Goal: Book appointment/travel/reservation

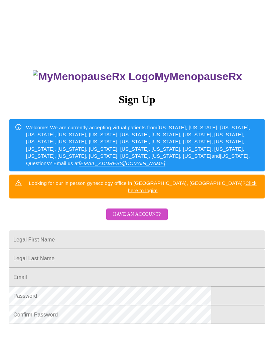
scroll to position [15, 0]
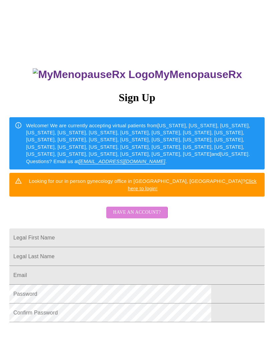
click at [124, 208] on span "Have an account?" at bounding box center [137, 212] width 48 height 8
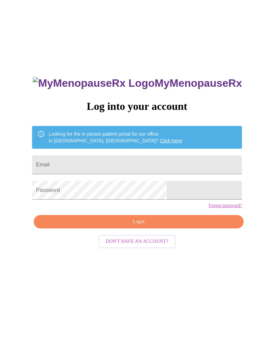
click at [84, 169] on input "Email" at bounding box center [137, 164] width 210 height 19
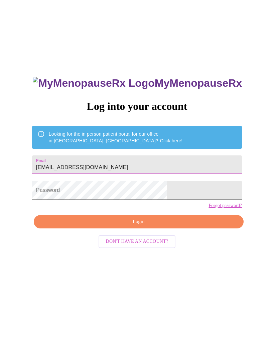
type input "[EMAIL_ADDRESS][DOMAIN_NAME]"
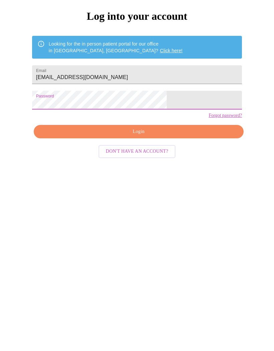
click at [96, 218] on span "Login" at bounding box center [139, 222] width 195 height 8
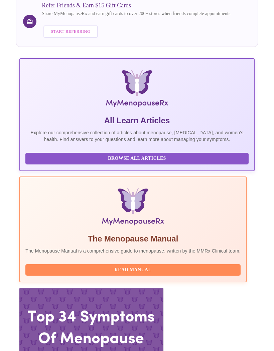
scroll to position [0, 386]
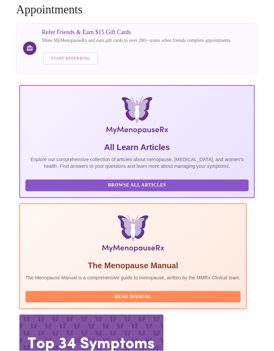
scroll to position [0, 0]
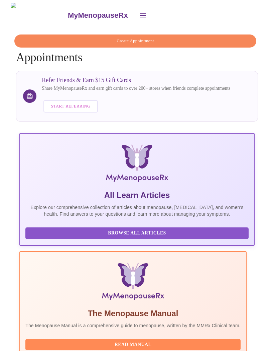
click at [40, 40] on span "Create Appointment" at bounding box center [135, 41] width 227 height 8
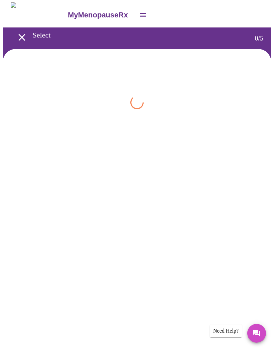
scroll to position [0, 0]
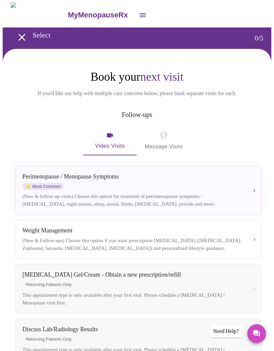
click at [160, 146] on span "💬 Message Visits" at bounding box center [164, 141] width 38 height 21
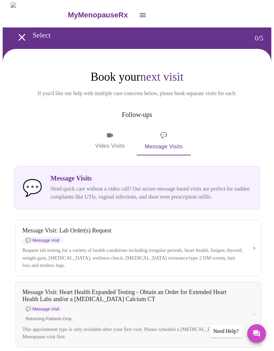
click at [107, 141] on span "Video Visits" at bounding box center [109, 140] width 37 height 19
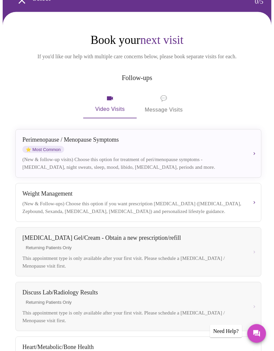
scroll to position [0, 0]
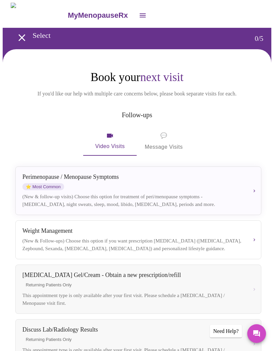
click at [33, 199] on div "(New & follow-up visits) Choose this option for treatment of peri/menopause sym…" at bounding box center [133, 200] width 222 height 15
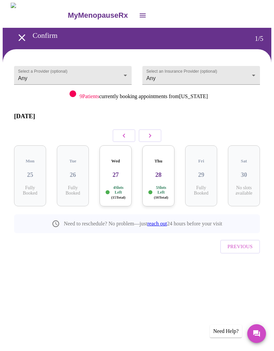
click at [114, 171] on div "Wed 27 4 Slots Left ( 15 Total)" at bounding box center [116, 175] width 32 height 61
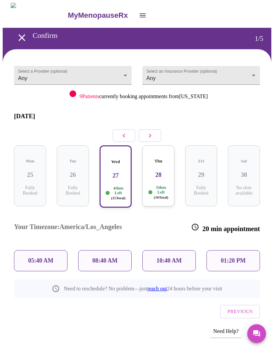
click at [97, 257] on p "08:40 AM" at bounding box center [104, 260] width 25 height 7
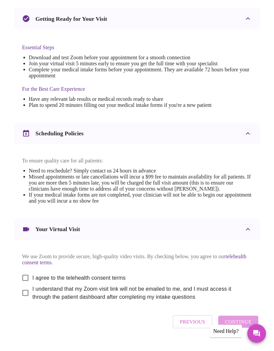
scroll to position [160, 0]
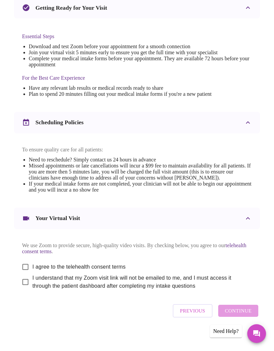
click at [18, 274] on input "I agree to the telehealth consent terms" at bounding box center [25, 267] width 14 height 14
checkbox input "true"
click at [19, 289] on input "I understand that my Zoom visit link will not be emailed to me, and I must acce…" at bounding box center [25, 282] width 14 height 14
checkbox input "true"
click at [237, 315] on span "Continue" at bounding box center [238, 310] width 27 height 9
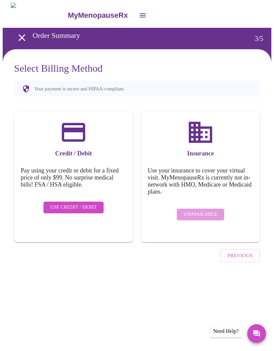
scroll to position [0, 0]
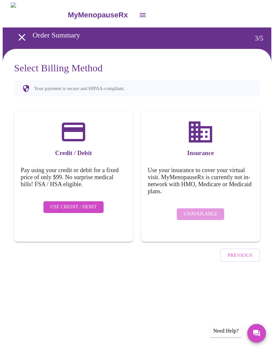
click at [50, 203] on span "Use Credit / Debit" at bounding box center [73, 207] width 47 height 8
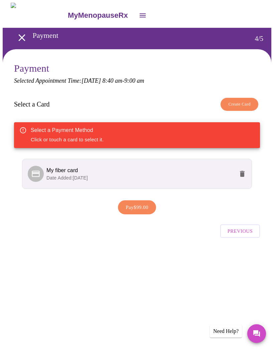
click at [69, 176] on span "Date Added: [DATE]" at bounding box center [68, 177] width 42 height 5
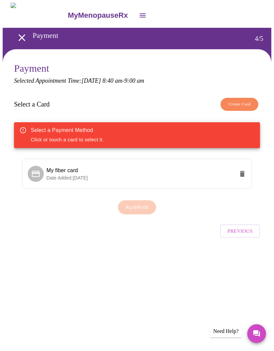
click at [31, 174] on icon at bounding box center [35, 173] width 9 height 9
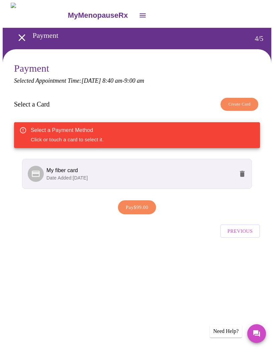
click at [127, 210] on span "Pay $99.00" at bounding box center [137, 207] width 23 height 9
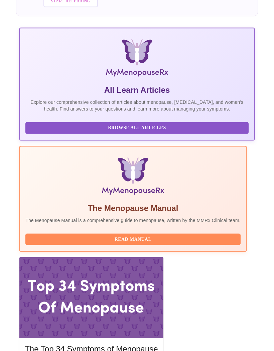
scroll to position [106, 0]
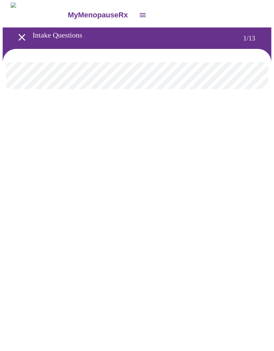
scroll to position [0, 0]
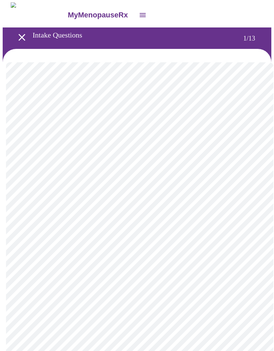
click at [41, 146] on body "MyMenopauseRx Intake Questions 1 / 13" at bounding box center [137, 309] width 269 height 614
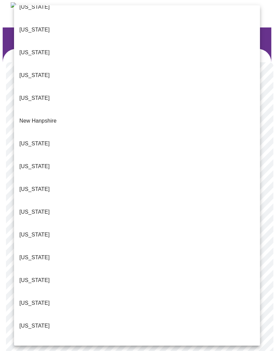
scroll to position [536, 0]
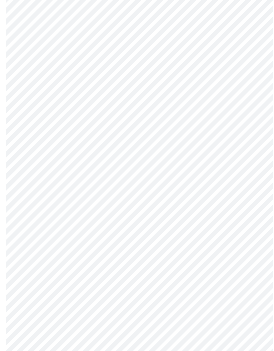
scroll to position [178, 0]
click at [34, 338] on body "MyMenopauseRx Intake Questions 1 / 13" at bounding box center [137, 130] width 269 height 611
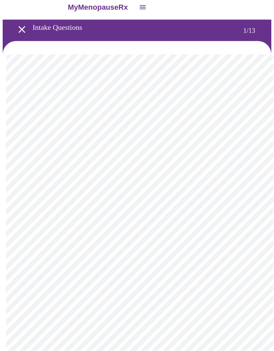
scroll to position [0, 0]
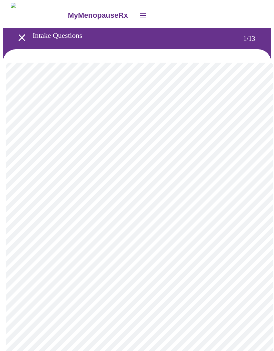
click at [23, 193] on body "MyMenopauseRx Intake Questions 1 / 13" at bounding box center [137, 306] width 269 height 607
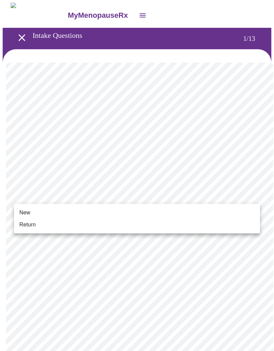
click at [24, 212] on span "New" at bounding box center [24, 213] width 11 height 8
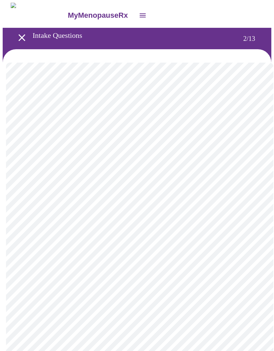
click at [22, 139] on body "MyMenopauseRx Intake Questions 2 / 13" at bounding box center [137, 203] width 269 height 401
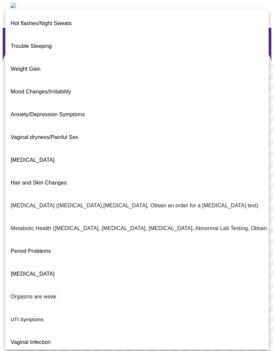
click at [16, 134] on span "Vaginal dryness/Painful Sex" at bounding box center [45, 137] width 68 height 6
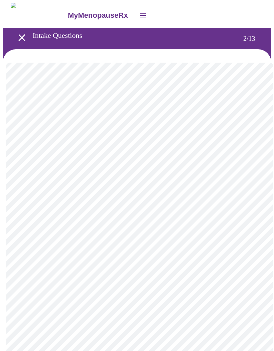
click at [256, 140] on body "MyMenopauseRx Intake Questions 2 / 13" at bounding box center [137, 202] width 269 height 398
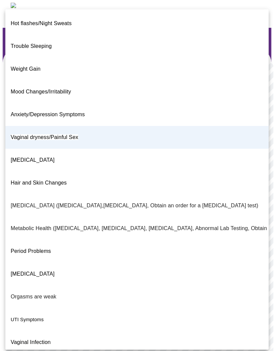
click at [22, 157] on span "[MEDICAL_DATA]" at bounding box center [33, 160] width 44 height 6
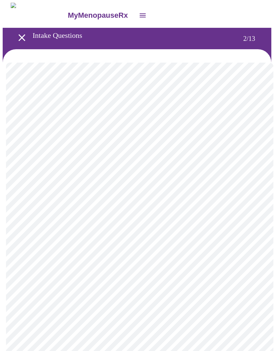
click at [255, 140] on body "MyMenopauseRx Intake Questions 2 / 13" at bounding box center [137, 202] width 269 height 398
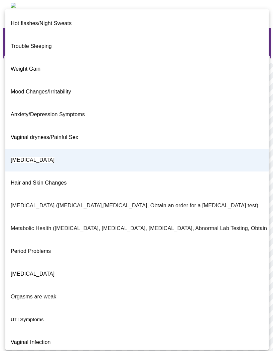
click at [21, 89] on span "Mood Changes/Irritability" at bounding box center [41, 92] width 61 height 6
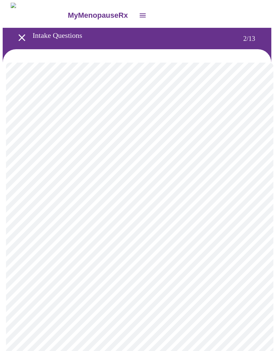
click at [90, 140] on body "MyMenopauseRx Intake Questions 2 / 13" at bounding box center [137, 202] width 269 height 398
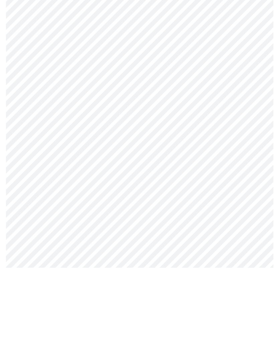
click at [30, 123] on body "MyMenopauseRx Intake Questions 2 / 13" at bounding box center [137, 194] width 269 height 383
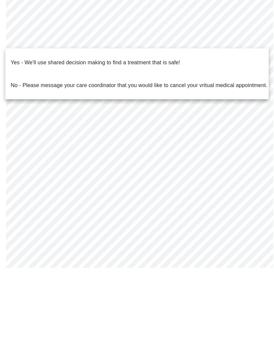
scroll to position [32, 0]
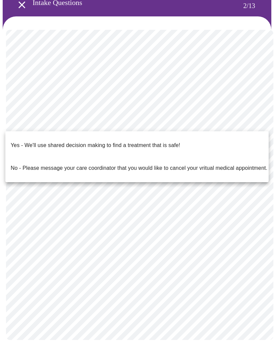
click at [17, 142] on p "Yes - We'll use shared decision making to find a treatment that is safe!" at bounding box center [96, 146] width 170 height 8
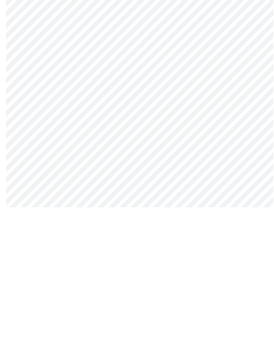
scroll to position [29, 0]
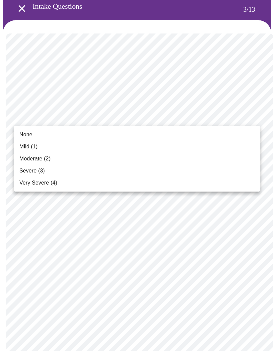
click at [25, 158] on span "Moderate (2)" at bounding box center [34, 159] width 31 height 8
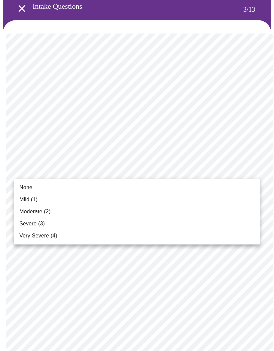
click at [21, 185] on span "None" at bounding box center [25, 187] width 13 height 8
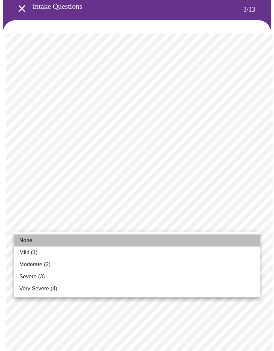
click at [23, 239] on span "None" at bounding box center [25, 240] width 13 height 8
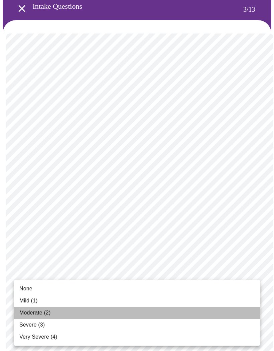
click at [25, 311] on span "Moderate (2)" at bounding box center [34, 313] width 31 height 8
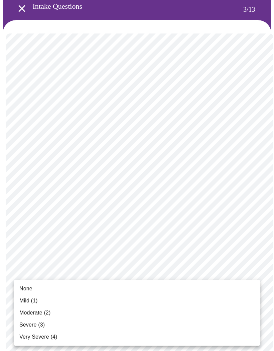
click at [9, 260] on div at bounding box center [137, 175] width 274 height 351
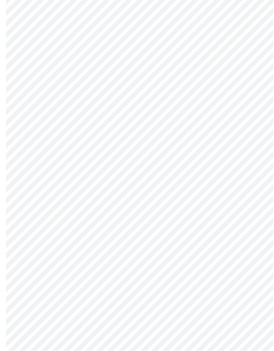
scroll to position [179, 0]
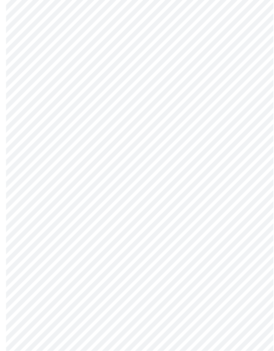
click at [22, 168] on body "MyMenopauseRx Intake Questions 3 / 13" at bounding box center [137, 249] width 269 height 850
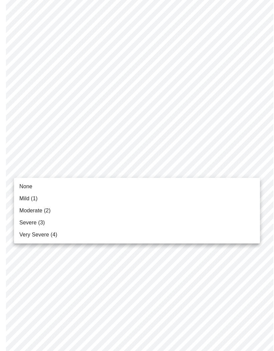
click at [21, 220] on span "Severe (3)" at bounding box center [31, 223] width 25 height 8
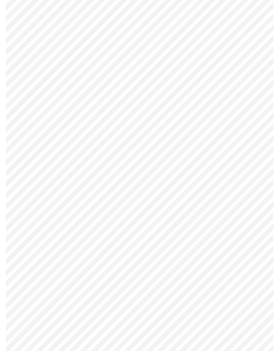
click at [30, 272] on body "MyMenopauseRx Intake Questions 3 / 13" at bounding box center [137, 243] width 269 height 841
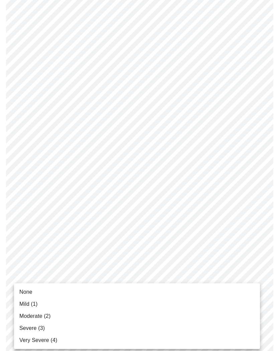
click at [25, 327] on span "Severe (3)" at bounding box center [31, 328] width 25 height 8
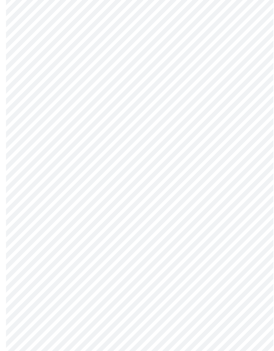
scroll to position [277, 0]
click at [34, 230] on body "MyMenopauseRx Intake Questions 3 / 13" at bounding box center [137, 142] width 269 height 832
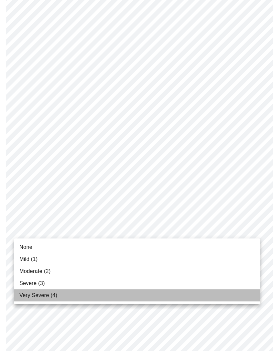
click at [29, 294] on span "Very Severe (4)" at bounding box center [38, 295] width 38 height 8
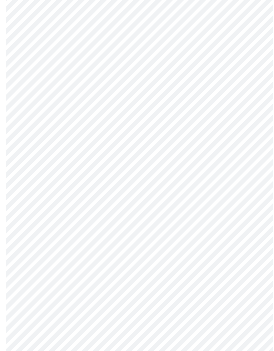
click at [31, 283] on body "MyMenopauseRx Intake Questions 3 / 13" at bounding box center [137, 137] width 269 height 823
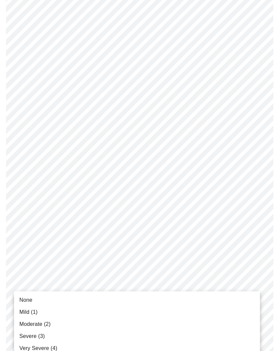
click at [25, 335] on span "Severe (3)" at bounding box center [31, 336] width 25 height 8
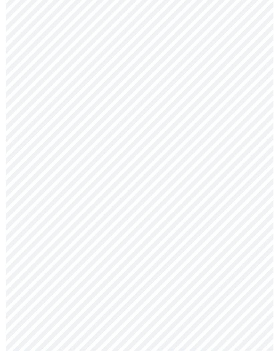
scroll to position [349, 0]
click at [29, 262] on body "MyMenopauseRx Intake Questions 3 / 13" at bounding box center [137, 60] width 269 height 814
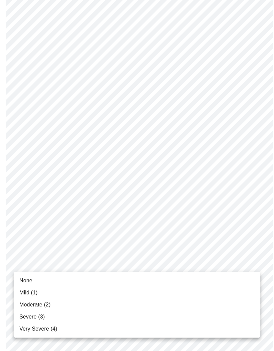
click at [30, 330] on span "Very Severe (4)" at bounding box center [38, 329] width 38 height 8
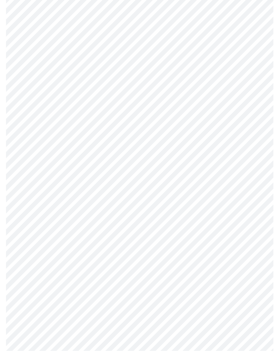
scroll to position [426, 0]
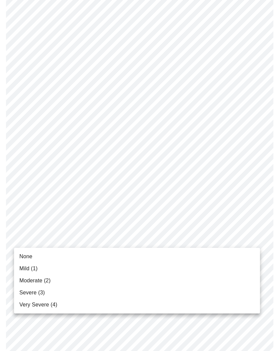
click at [27, 292] on span "Severe (3)" at bounding box center [31, 293] width 25 height 8
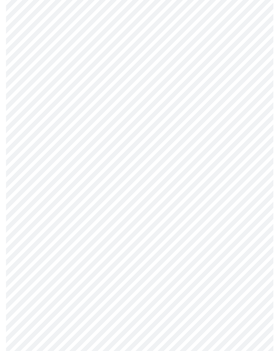
scroll to position [233, 0]
click at [33, 157] on body "MyMenopauseRx Intake Questions 3 / 13" at bounding box center [137, 167] width 269 height 796
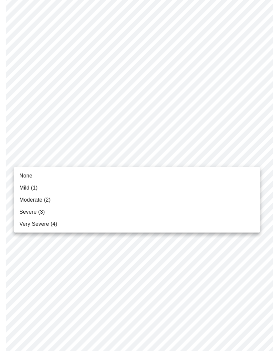
scroll to position [234, 0]
click at [23, 185] on span "Mild (1)" at bounding box center [28, 188] width 18 height 8
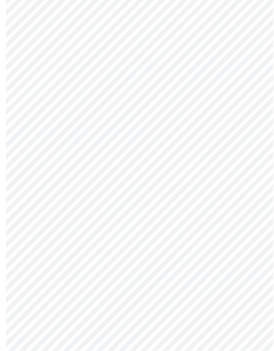
scroll to position [119, 0]
click at [30, 262] on body "MyMenopauseRx Intake Questions 4 / 13" at bounding box center [137, 199] width 269 height 632
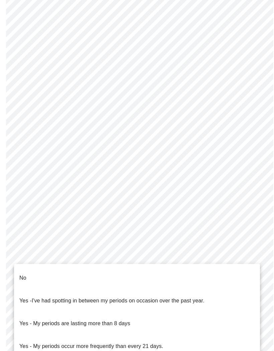
click at [25, 274] on p "No" at bounding box center [22, 278] width 7 height 8
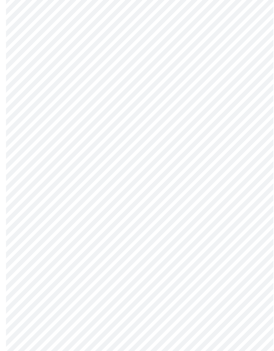
click at [27, 311] on body "MyMenopauseRx Intake Questions 4 / 13" at bounding box center [137, 197] width 269 height 628
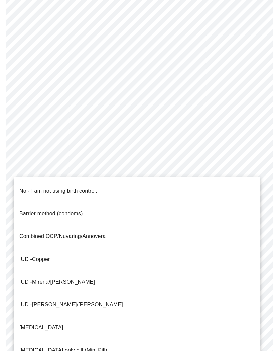
click at [23, 187] on p "No - I am not using birth control." at bounding box center [58, 191] width 78 height 8
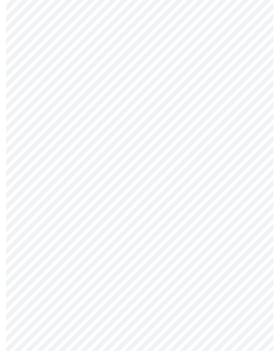
scroll to position [191, 0]
click at [21, 286] on body "MyMenopauseRx Intake Questions 4 / 13" at bounding box center [137, 124] width 269 height 625
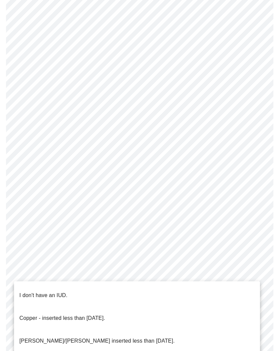
click at [28, 291] on p "I don't have an IUD." at bounding box center [43, 295] width 48 height 8
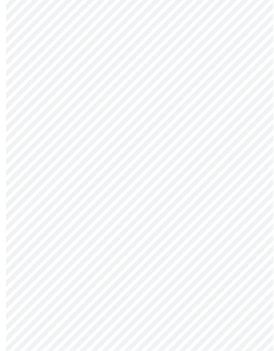
scroll to position [242, 0]
click at [33, 286] on body "MyMenopauseRx Intake Questions 4 / 13" at bounding box center [137, 71] width 269 height 621
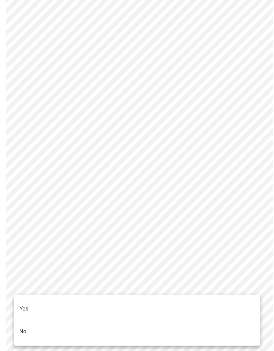
click at [27, 305] on p "Yes" at bounding box center [23, 309] width 9 height 8
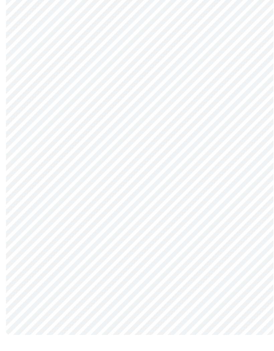
scroll to position [0, 0]
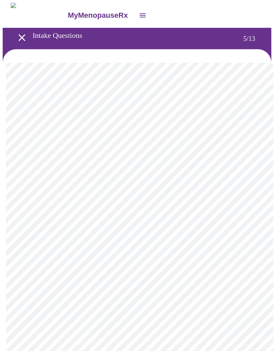
click at [25, 174] on body "MyMenopauseRx Intake Questions 5 / 13" at bounding box center [137, 273] width 269 height 541
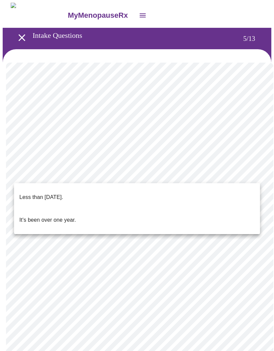
click at [28, 193] on p "Less than [DATE]." at bounding box center [41, 197] width 44 height 8
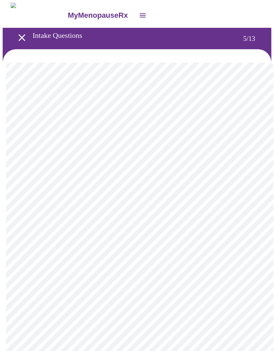
click at [25, 231] on body "MyMenopauseRx Intake Questions 5 / 13" at bounding box center [137, 272] width 269 height 538
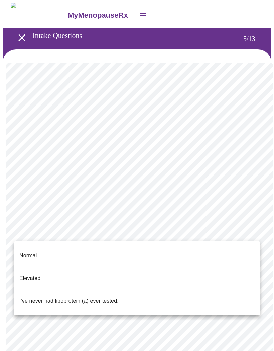
click at [25, 251] on p "Normal" at bounding box center [27, 255] width 17 height 8
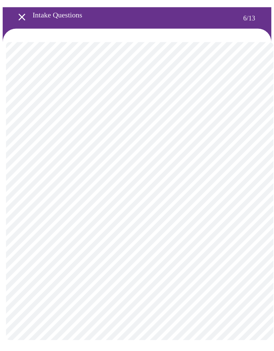
scroll to position [6, 0]
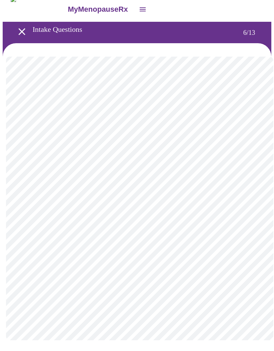
click at [36, 187] on body "MyMenopauseRx Intake Questions 6 / 13" at bounding box center [137, 175] width 269 height 357
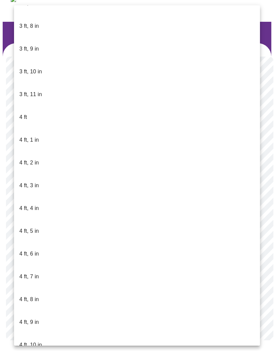
scroll to position [176, 0]
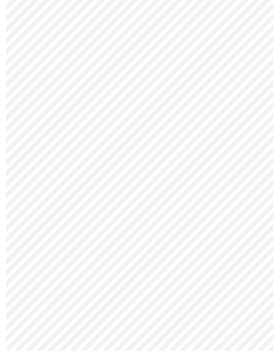
scroll to position [1538, 0]
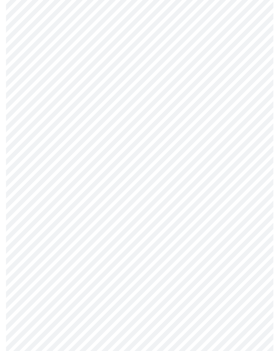
scroll to position [224, 0]
click at [40, 335] on body "MyMenopauseRx Intake Questions 8 / 13" at bounding box center [137, 104] width 269 height 653
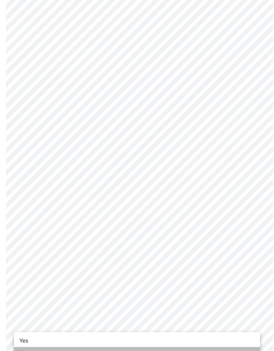
click at [25, 350] on span "No" at bounding box center [22, 353] width 7 height 8
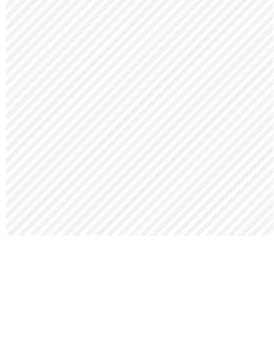
scroll to position [0, 0]
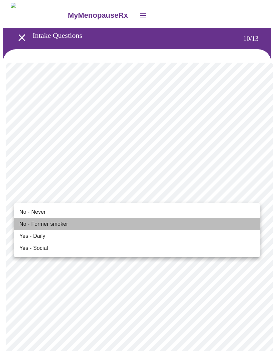
click at [23, 222] on span "No - Former smoker" at bounding box center [43, 224] width 49 height 8
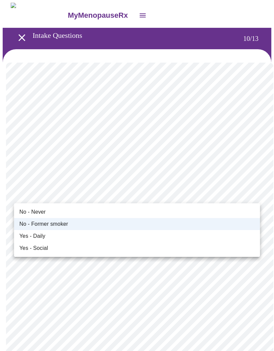
click at [23, 211] on span "No - Never" at bounding box center [32, 212] width 26 height 8
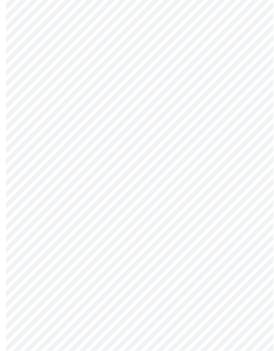
scroll to position [434, 0]
click at [45, 240] on body "MyMenopauseRx Intake Questions 10 / 13" at bounding box center [137, 5] width 269 height 875
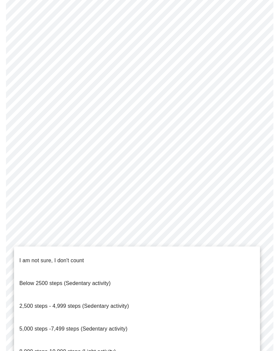
click at [34, 257] on span "I am not sure, I don't count" at bounding box center [51, 260] width 65 height 6
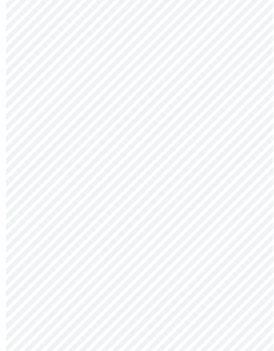
click at [27, 288] on body "MyMenopauseRx Intake Questions 10 / 13" at bounding box center [137, 3] width 269 height 871
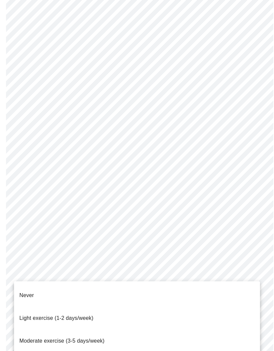
scroll to position [489, 0]
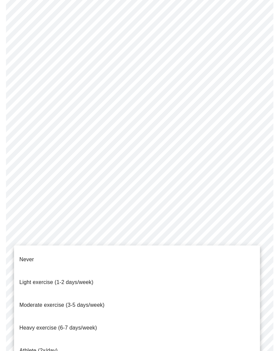
click at [26, 256] on span "Never" at bounding box center [26, 259] width 14 height 6
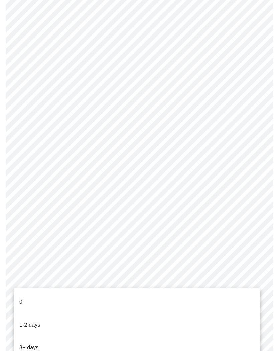
click at [25, 293] on li "0" at bounding box center [137, 302] width 246 height 23
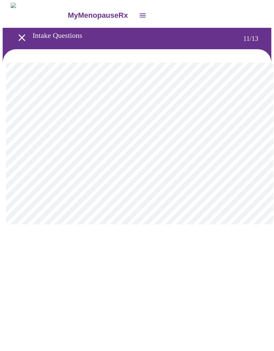
scroll to position [0, 0]
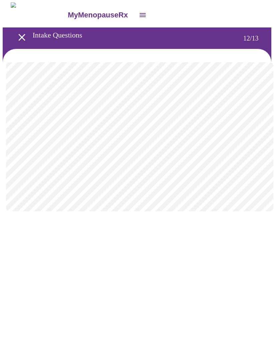
click at [20, 137] on body "MyMenopauseRx Intake Questions 12 / 13" at bounding box center [137, 114] width 269 height 222
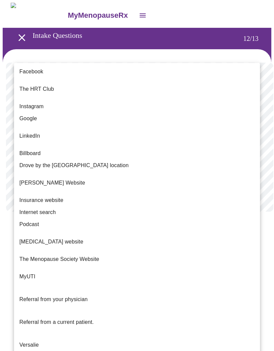
click at [25, 114] on span "Google" at bounding box center [28, 118] width 18 height 8
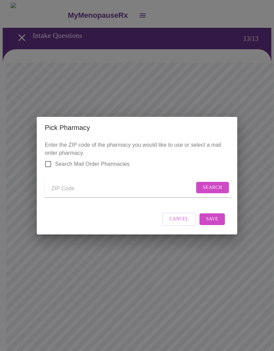
click at [60, 188] on input "Send a message to your care team" at bounding box center [123, 188] width 143 height 11
type input "98632"
click at [206, 183] on span "Search" at bounding box center [212, 187] width 19 height 8
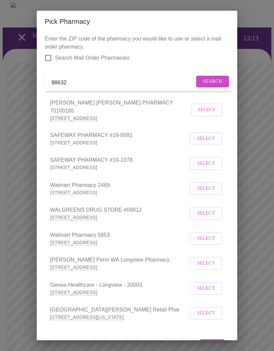
click at [201, 236] on span "Select" at bounding box center [206, 238] width 18 height 8
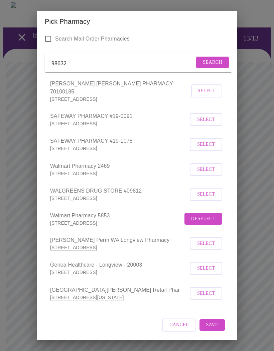
scroll to position [19, 0]
click at [49, 37] on input "Search Mail Order Pharmacies" at bounding box center [48, 39] width 14 height 14
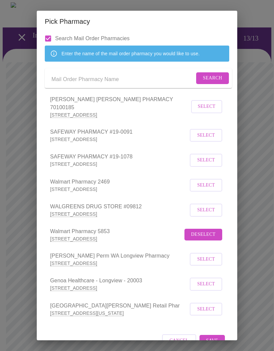
click at [49, 37] on input "Search Mail Order Pharmacies" at bounding box center [48, 38] width 14 height 14
checkbox input "false"
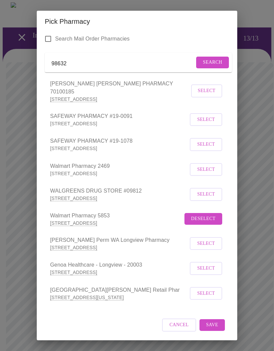
click at [213, 320] on button "Save" at bounding box center [212, 325] width 25 height 12
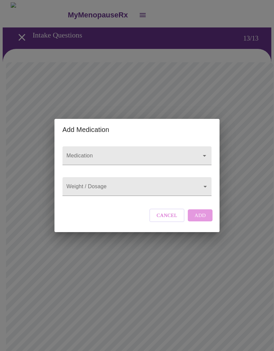
click at [76, 153] on input "Medication" at bounding box center [127, 159] width 125 height 12
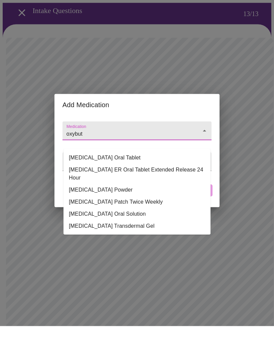
click at [77, 176] on li "[MEDICAL_DATA] Oral Tablet" at bounding box center [137, 182] width 147 height 12
type input "[MEDICAL_DATA] Oral Tablet"
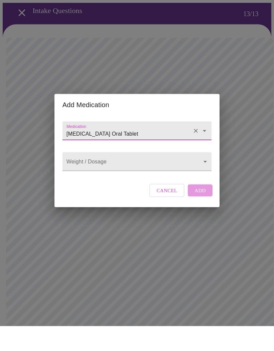
click at [207, 152] on icon "Open" at bounding box center [205, 156] width 8 height 8
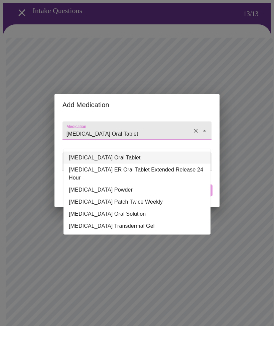
click at [133, 124] on h2 "Add Medication" at bounding box center [137, 129] width 149 height 11
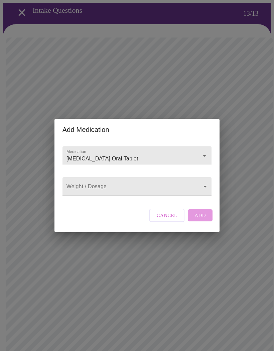
click at [78, 200] on body "MyMenopauseRx Intake Questions 13 / 13 Add Medication Medication [MEDICAL_DATA]…" at bounding box center [137, 233] width 269 height 510
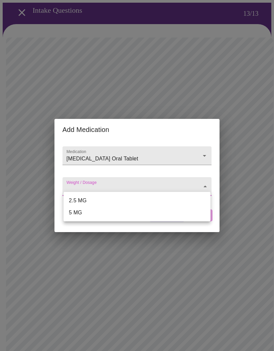
click at [75, 199] on li "2.5 MG" at bounding box center [137, 200] width 147 height 12
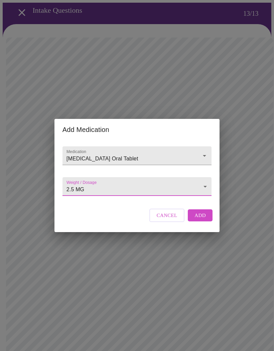
click at [76, 201] on body "MyMenopauseRx Intake Questions 13 / 13 Add Medication Medication [MEDICAL_DATA]…" at bounding box center [137, 233] width 269 height 510
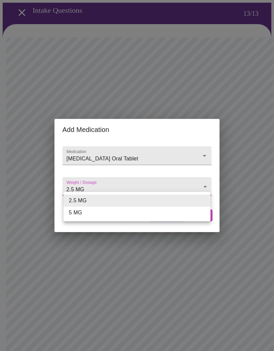
click at [74, 214] on li "5 MG" at bounding box center [137, 213] width 147 height 12
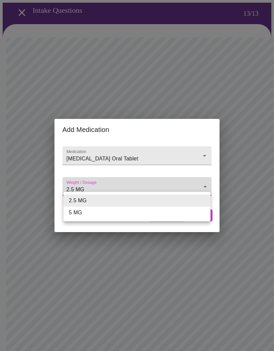
type input "5 MG"
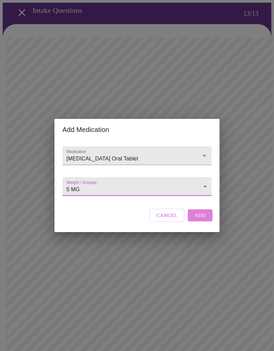
click at [199, 220] on span "Add" at bounding box center [200, 215] width 11 height 9
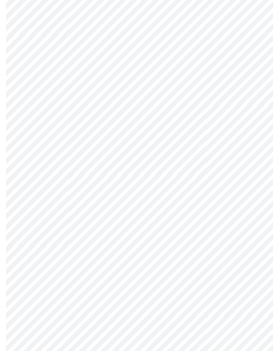
scroll to position [146, 0]
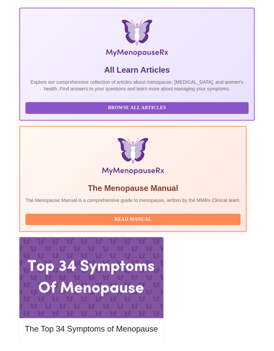
scroll to position [116, 0]
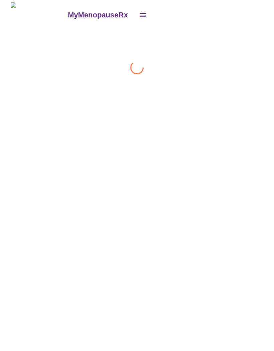
scroll to position [0, 0]
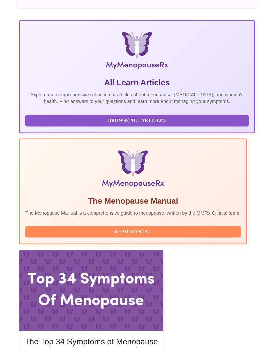
scroll to position [116, 0]
